Goal: Task Accomplishment & Management: Manage account settings

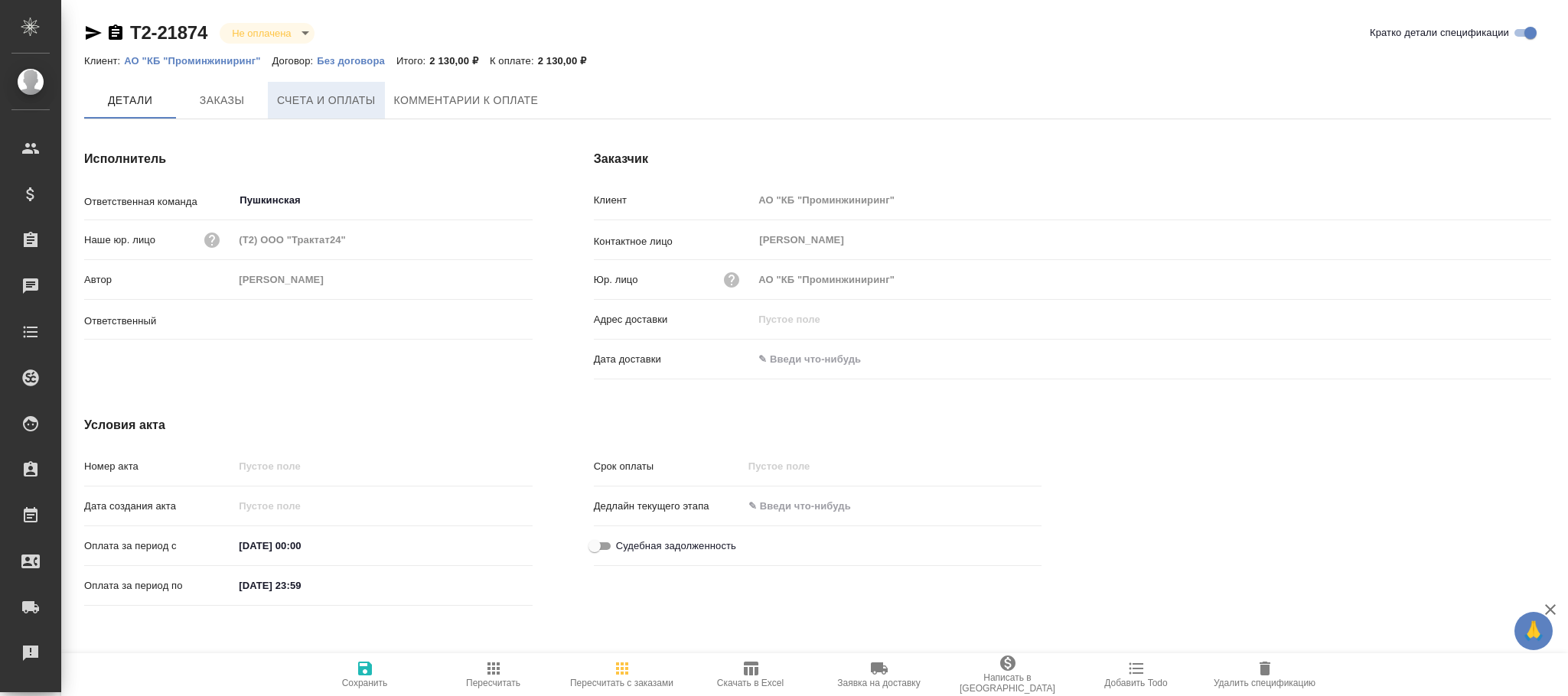
click at [328, 97] on span "Счета и оплаты" at bounding box center [326, 100] width 99 height 19
type input "[PERSON_NAME]"
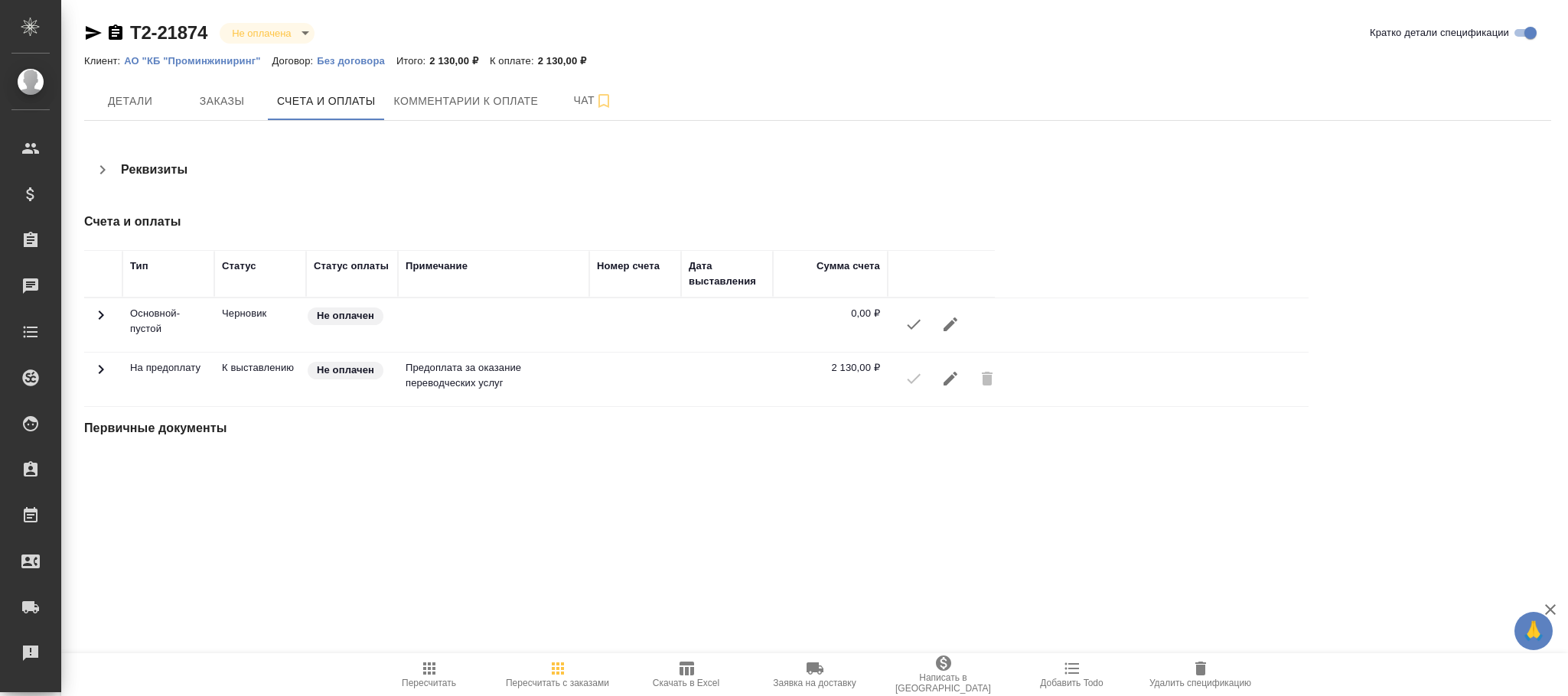
click at [949, 385] on icon "button" at bounding box center [950, 379] width 18 height 18
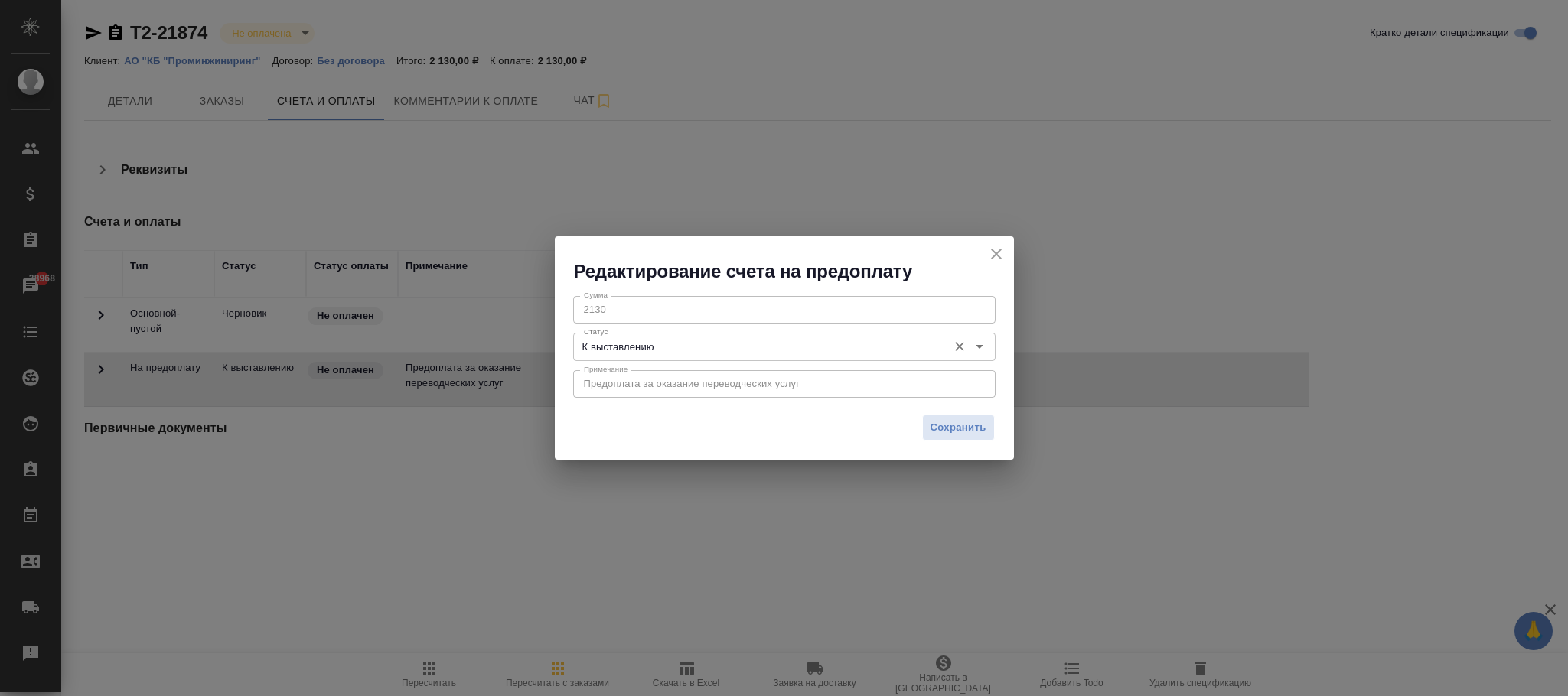
click at [744, 348] on input "К выставлению" at bounding box center [758, 347] width 362 height 18
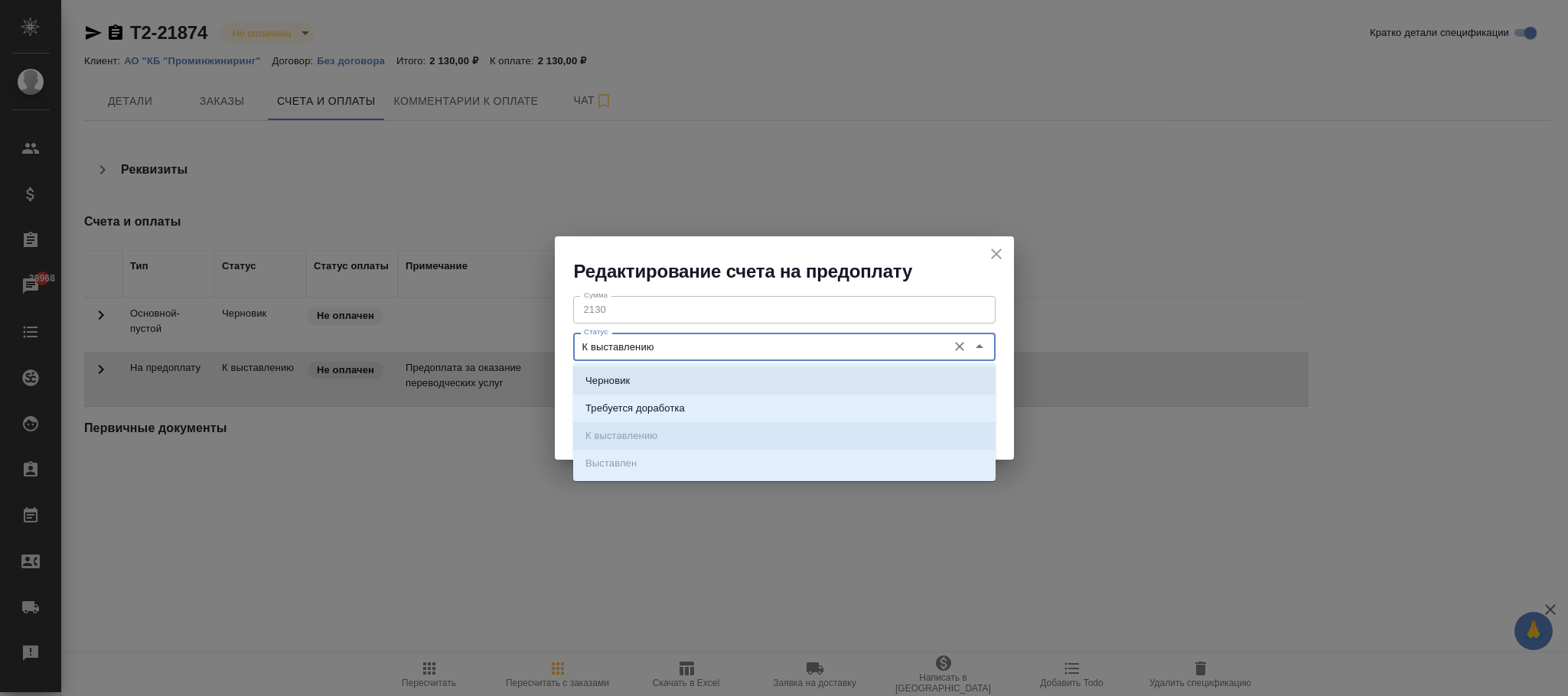
drag, startPoint x: 632, startPoint y: 381, endPoint x: 704, endPoint y: 390, distance: 72.6
click at [632, 380] on li "Черновик" at bounding box center [784, 381] width 423 height 27
type input "Черновик"
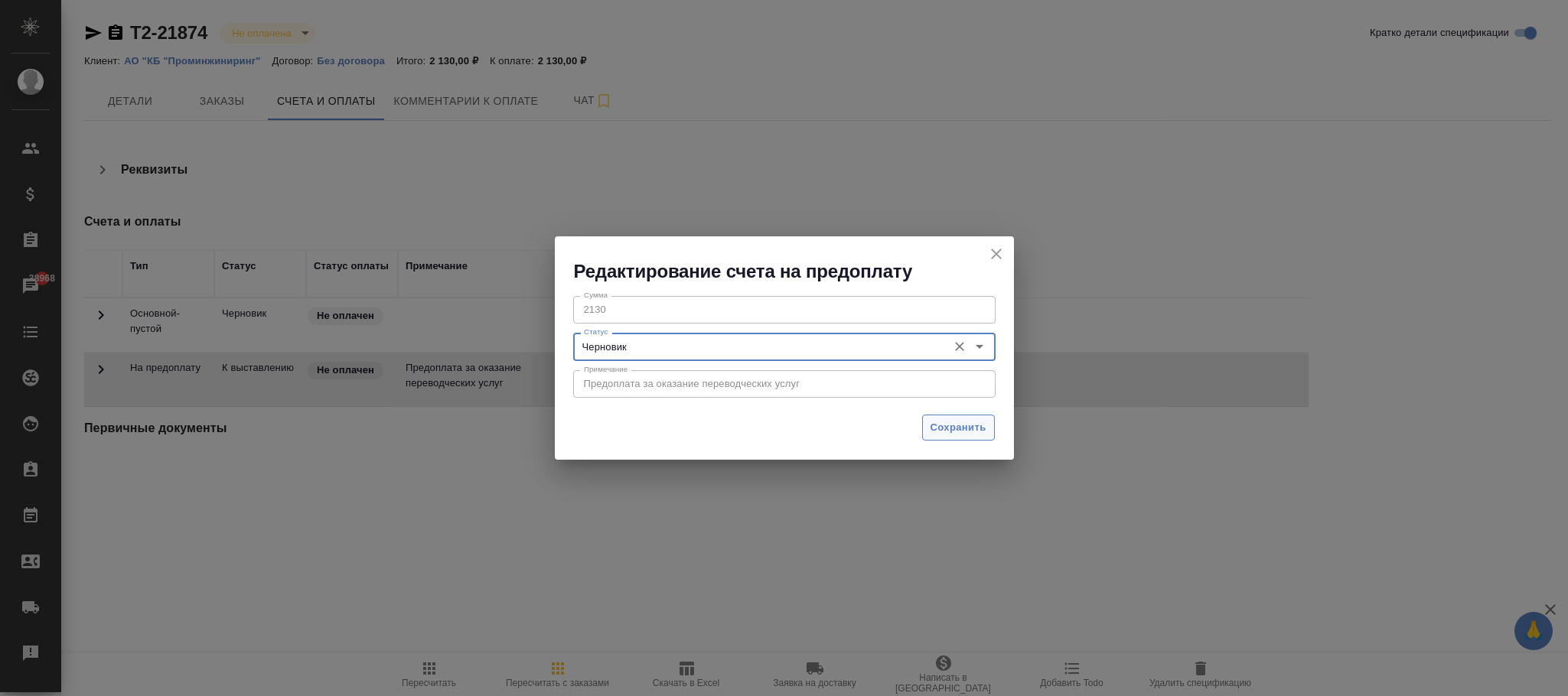
click at [981, 423] on span "Сохранить" at bounding box center [958, 427] width 56 height 17
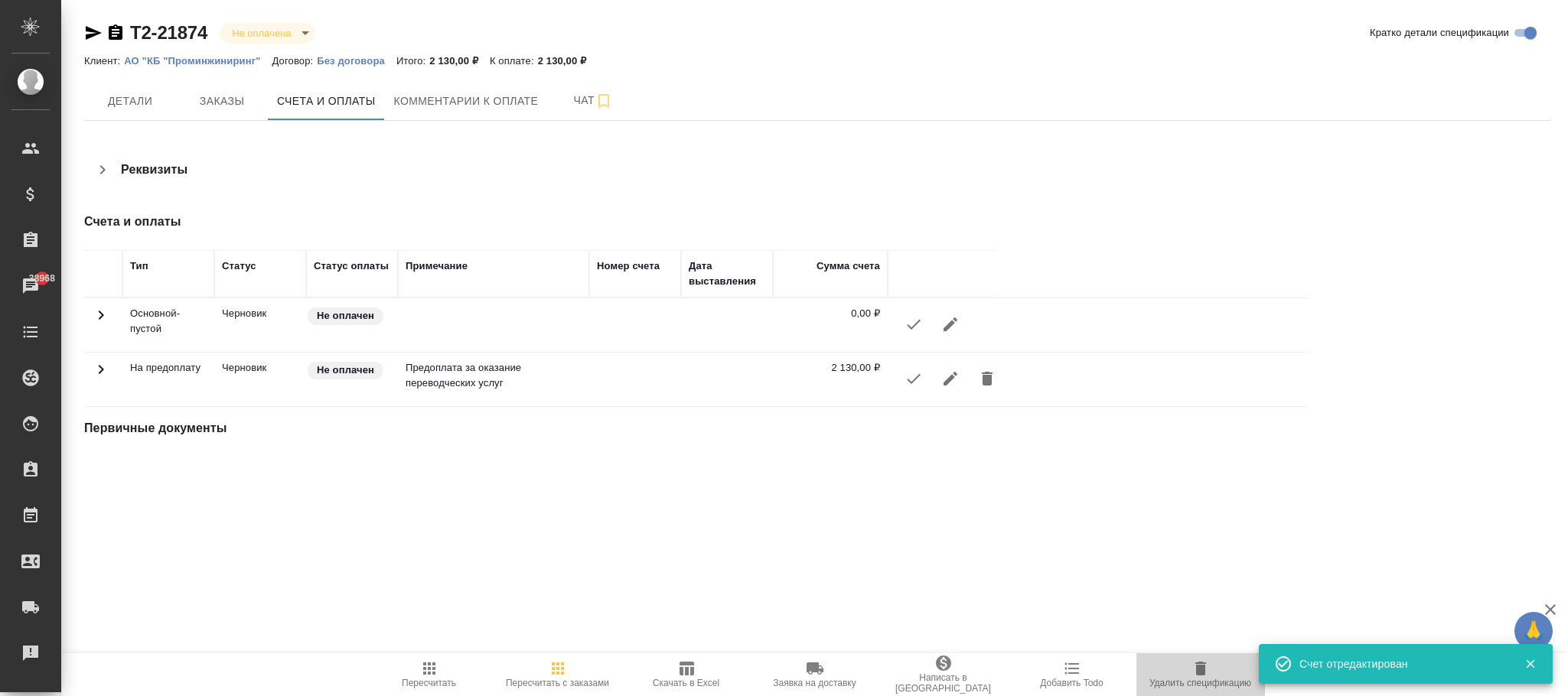
click at [1195, 661] on icon "button" at bounding box center [1201, 669] width 18 height 18
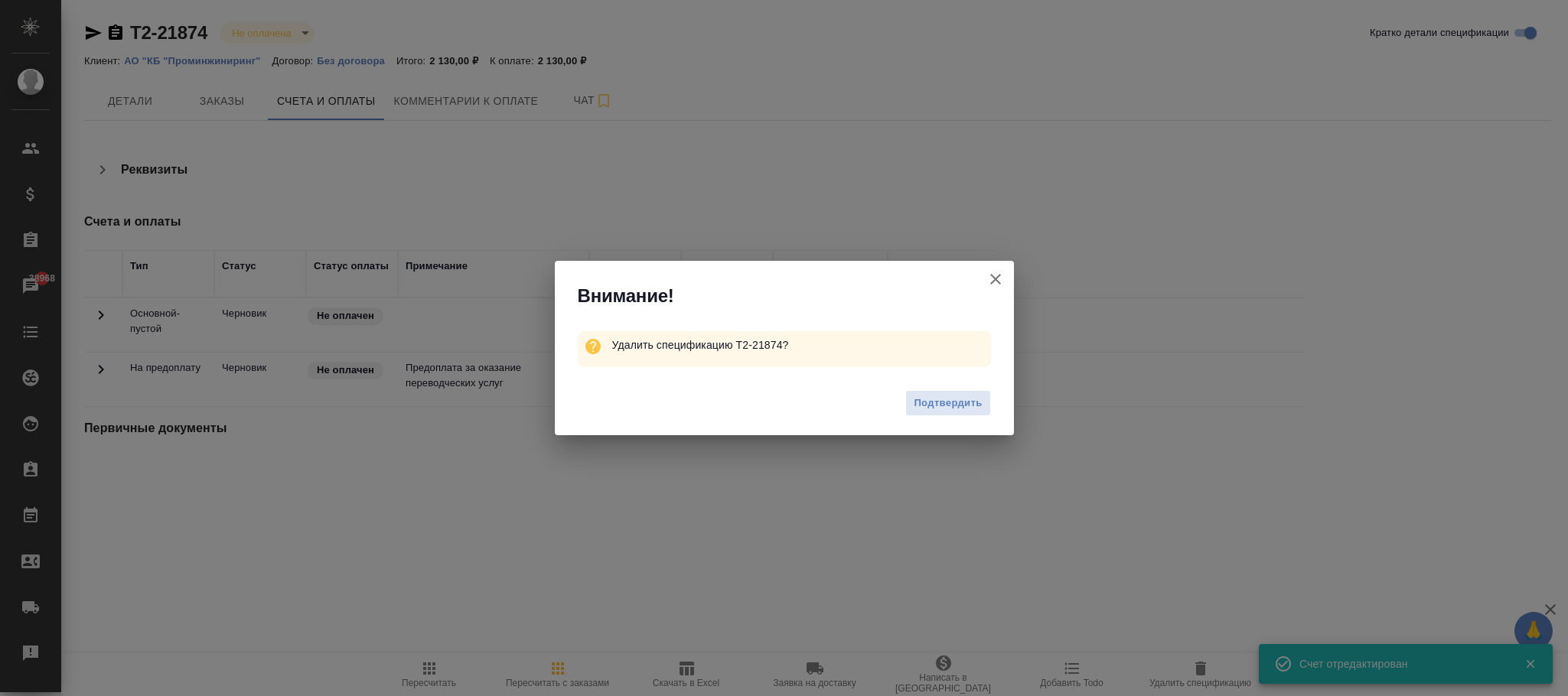
click at [943, 395] on span "Подтвердить" at bounding box center [948, 403] width 68 height 17
